Goal: Information Seeking & Learning: Learn about a topic

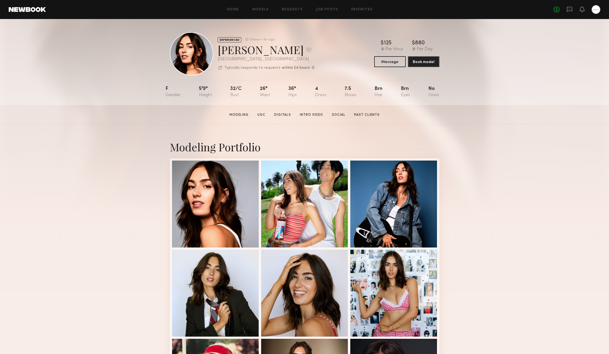
click at [480, 142] on div "Modeling Portfolio View More" at bounding box center [304, 336] width 609 height 423
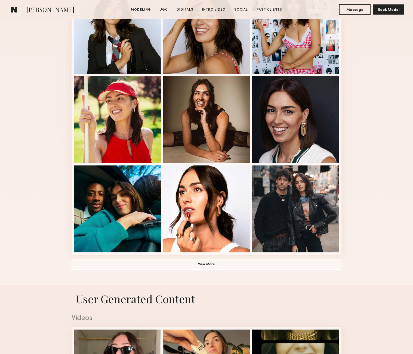
scroll to position [263, 0]
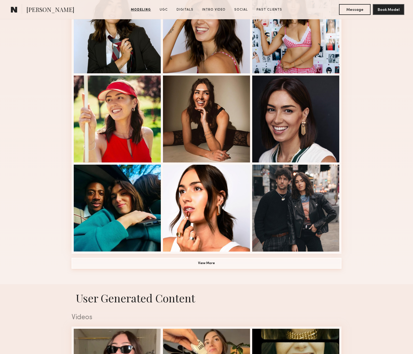
click at [307, 267] on button "View More" at bounding box center [207, 263] width 270 height 11
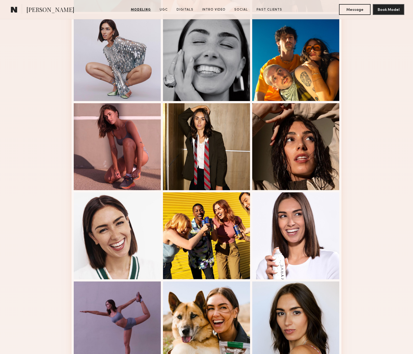
scroll to position [486, 0]
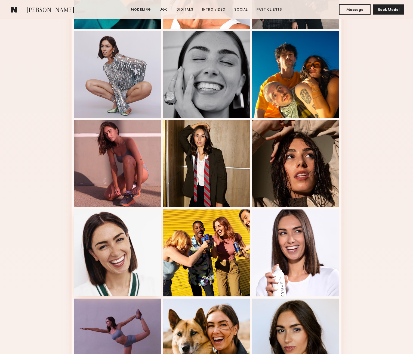
click at [112, 238] on div at bounding box center [117, 252] width 87 height 87
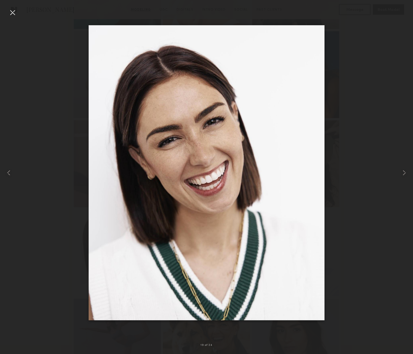
click at [39, 176] on div at bounding box center [206, 173] width 413 height 328
click at [11, 12] on div at bounding box center [12, 12] width 9 height 9
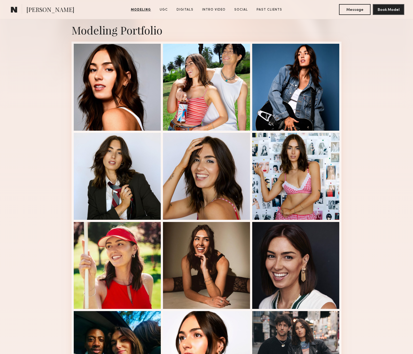
scroll to position [79, 0]
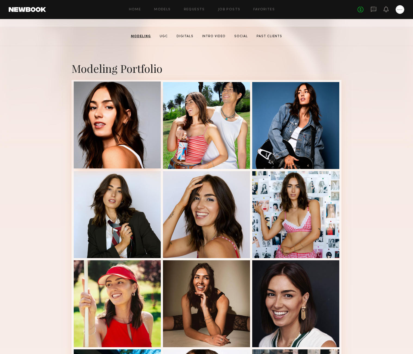
click at [135, 139] on div at bounding box center [117, 125] width 87 height 87
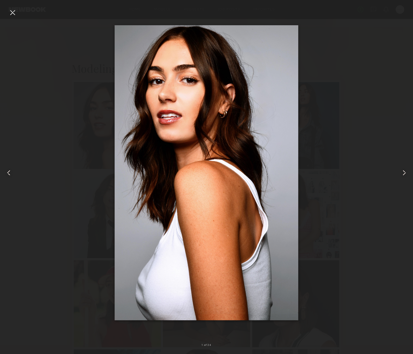
click at [47, 111] on div at bounding box center [206, 173] width 413 height 328
click at [338, 42] on div at bounding box center [206, 173] width 413 height 328
click at [13, 10] on div at bounding box center [12, 12] width 9 height 9
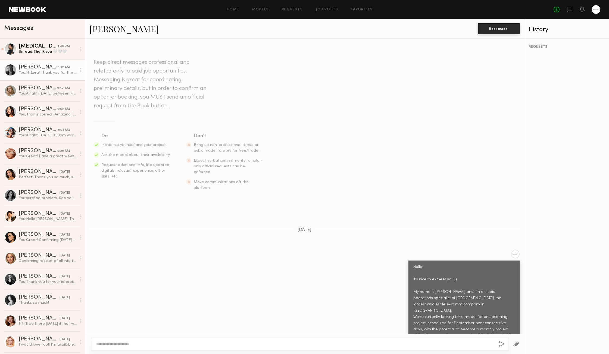
scroll to position [249, 0]
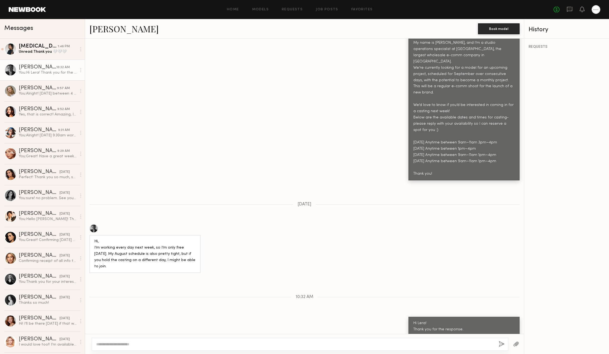
click at [133, 107] on div "Hello! It’s nice to e-meet you :) My name is Stephanie, and I’m a studio operat…" at bounding box center [304, 91] width 439 height 180
click at [42, 48] on div "Kyra S." at bounding box center [38, 46] width 39 height 5
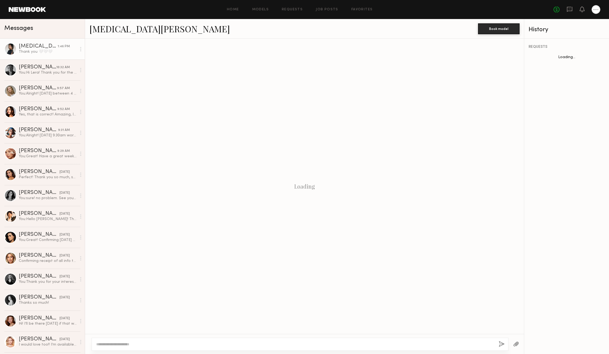
scroll to position [308, 0]
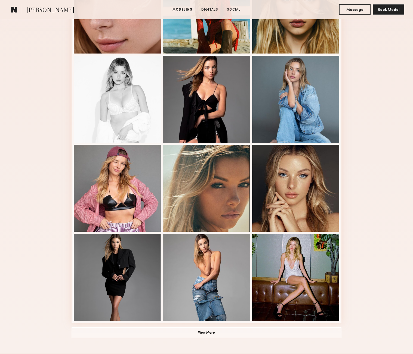
scroll to position [194, 0]
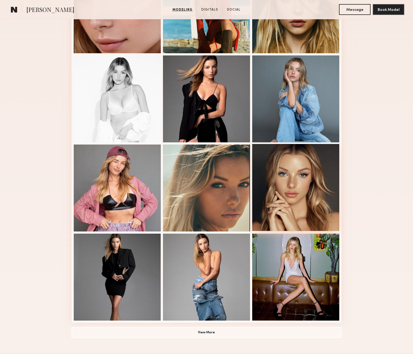
click at [303, 194] on div at bounding box center [295, 187] width 87 height 87
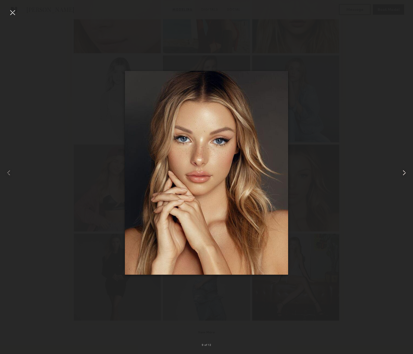
click at [409, 143] on div at bounding box center [404, 173] width 17 height 328
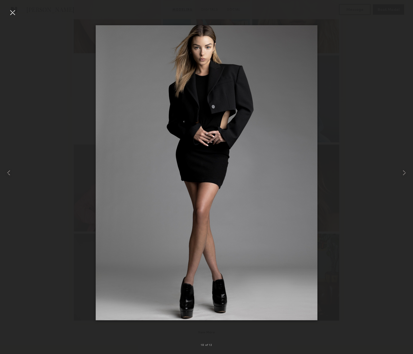
click at [13, 12] on div at bounding box center [12, 12] width 9 height 9
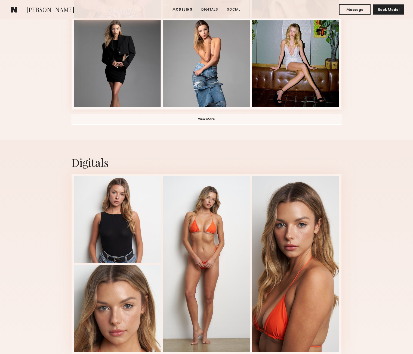
scroll to position [450, 0]
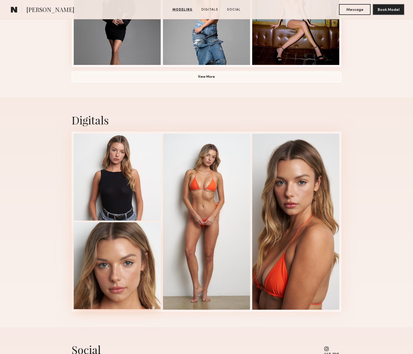
click at [118, 257] on div at bounding box center [117, 265] width 87 height 87
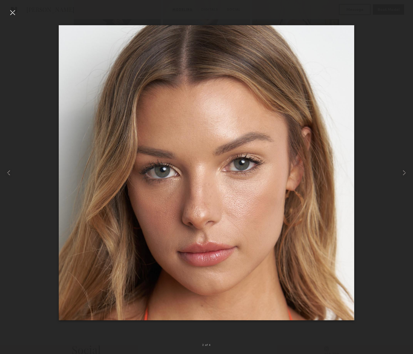
click at [13, 12] on div at bounding box center [12, 12] width 9 height 9
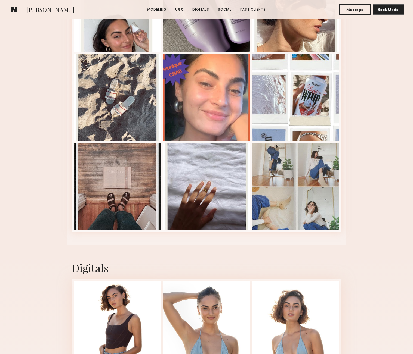
scroll to position [1105, 0]
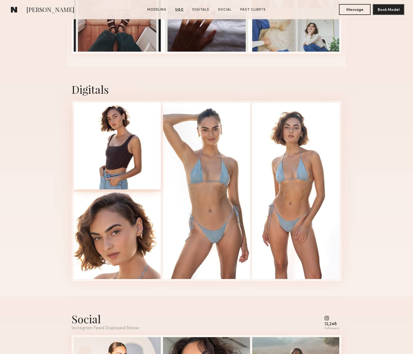
click at [108, 120] on div at bounding box center [117, 146] width 87 height 87
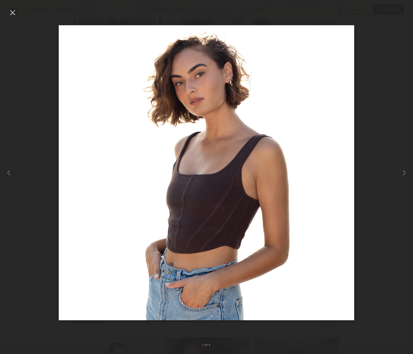
click at [9, 13] on div at bounding box center [12, 12] width 9 height 9
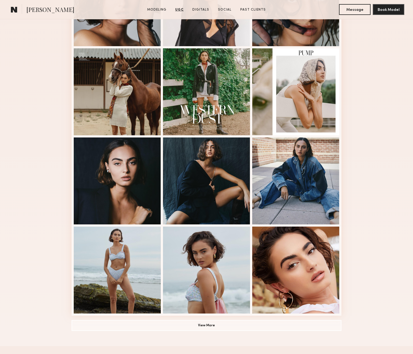
scroll to position [0, 0]
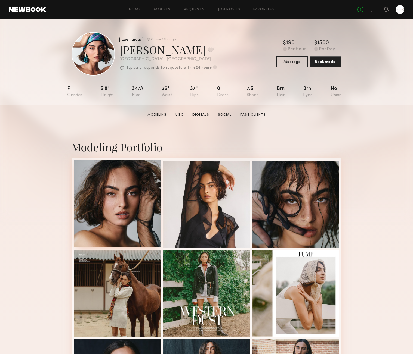
click at [104, 174] on div at bounding box center [117, 203] width 87 height 87
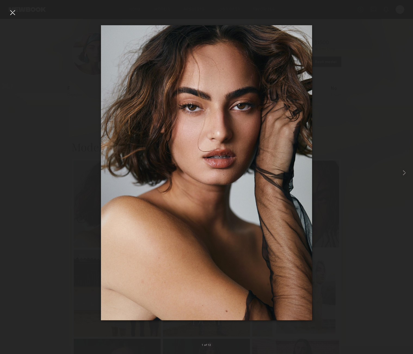
click at [13, 12] on div at bounding box center [12, 12] width 9 height 9
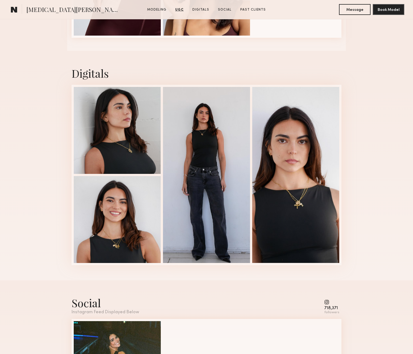
scroll to position [958, 0]
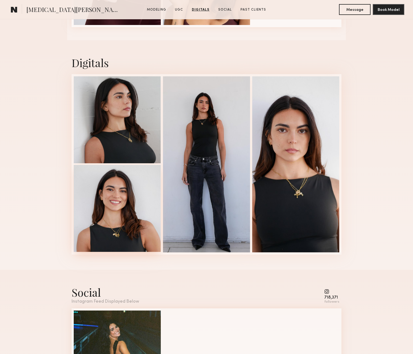
click at [112, 199] on div at bounding box center [117, 208] width 87 height 87
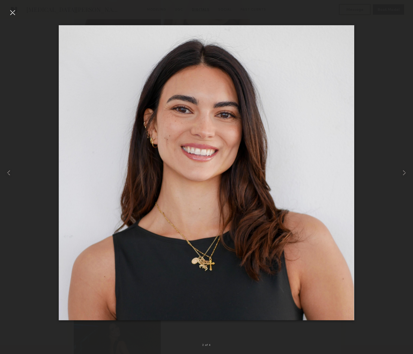
click at [13, 13] on div at bounding box center [12, 12] width 9 height 9
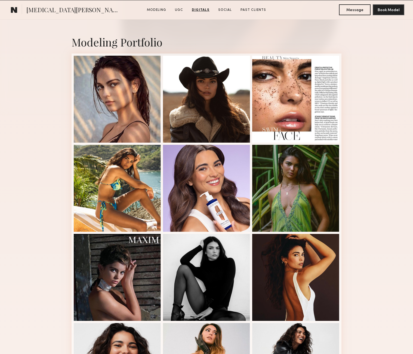
scroll to position [0, 0]
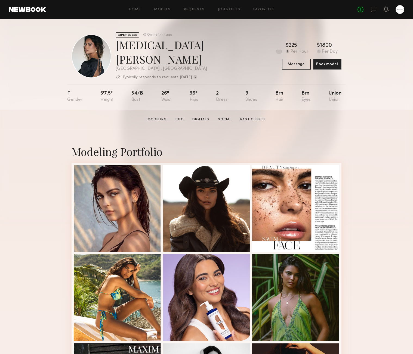
click at [70, 191] on nb-model-profile-portfolio "Modeling Portfolio View More" at bounding box center [206, 340] width 278 height 423
click at [384, 138] on div "Modeling Portfolio View More" at bounding box center [206, 340] width 413 height 423
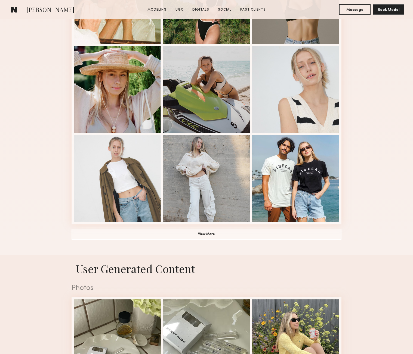
scroll to position [304, 0]
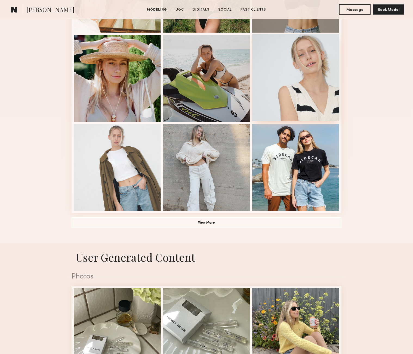
click at [293, 105] on div at bounding box center [295, 77] width 87 height 87
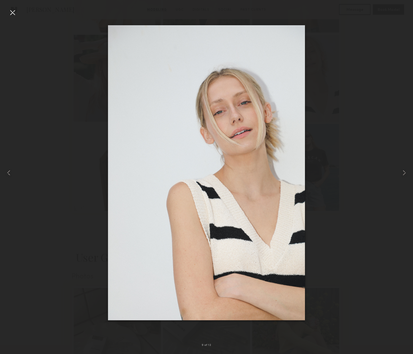
click at [14, 11] on div at bounding box center [12, 12] width 9 height 9
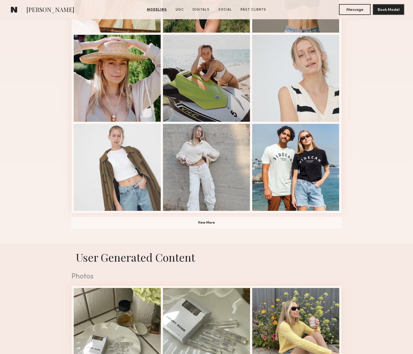
click at [57, 101] on div "Modeling Portfolio View More" at bounding box center [206, 31] width 413 height 423
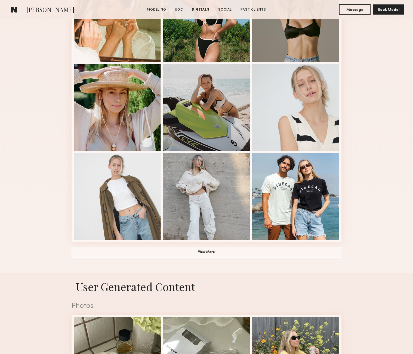
scroll to position [0, 0]
